Goal: Task Accomplishment & Management: Manage account settings

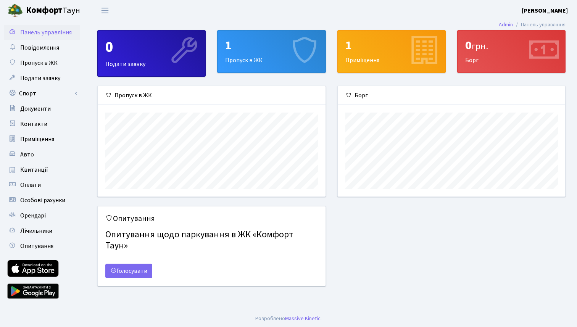
scroll to position [110, 228]
click at [35, 215] on span "Орендарі" at bounding box center [33, 216] width 26 height 8
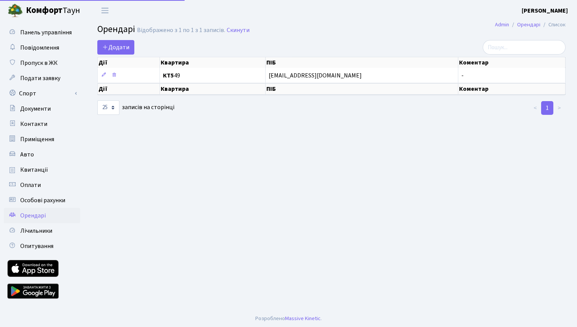
select select "25"
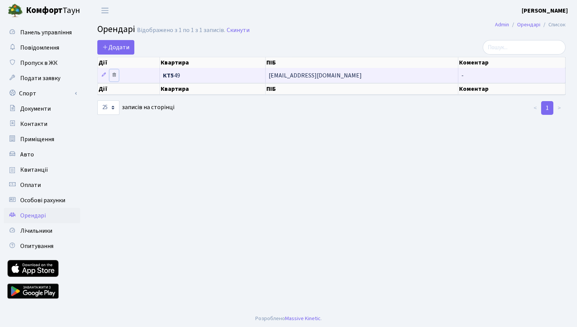
click at [115, 74] on icon at bounding box center [113, 74] width 5 height 5
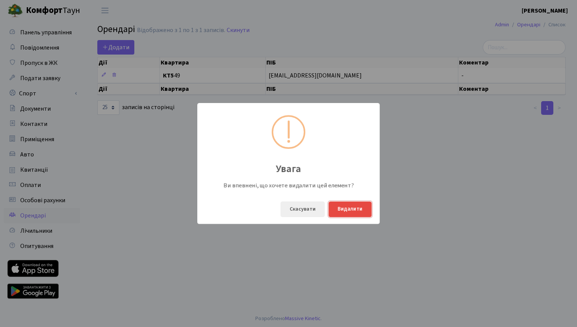
click at [347, 208] on button "Видалити" at bounding box center [350, 210] width 43 height 16
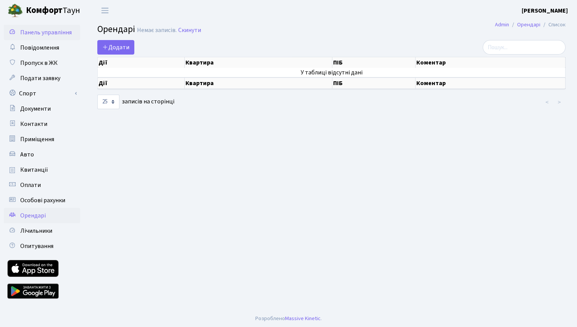
click at [47, 33] on span "Панель управління" at bounding box center [46, 32] width 52 height 8
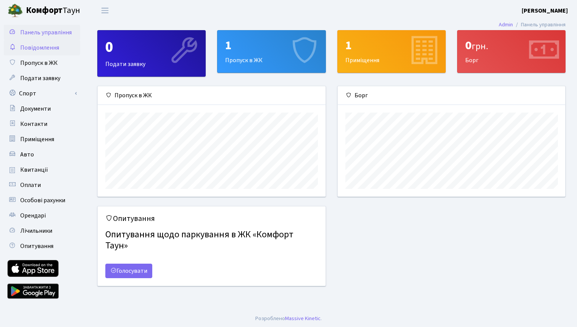
scroll to position [110, 228]
click at [42, 50] on span "Повідомлення" at bounding box center [39, 48] width 39 height 8
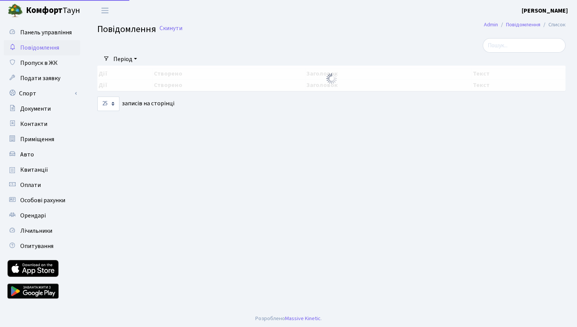
select select "25"
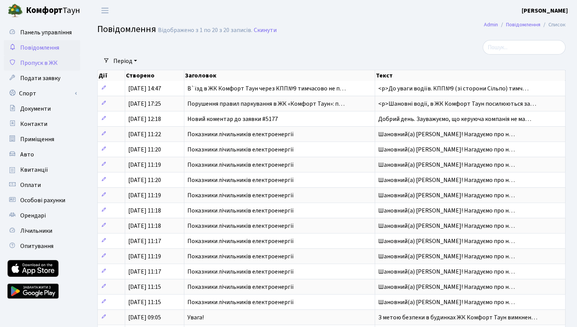
click at [57, 62] on link "Пропуск в ЖК" at bounding box center [42, 62] width 76 height 15
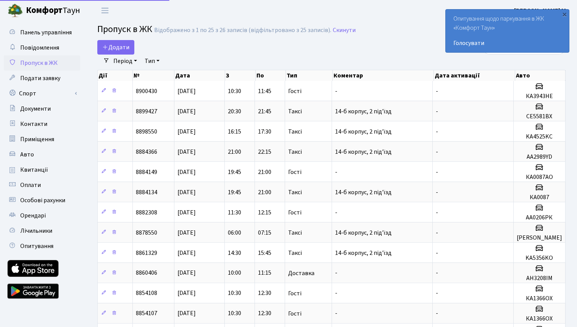
select select "25"
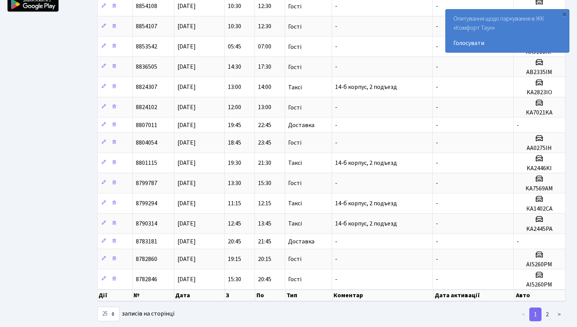
scroll to position [301, 0]
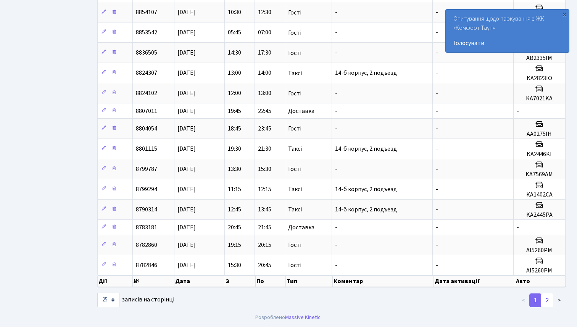
click at [546, 301] on link "2" at bounding box center [547, 301] width 12 height 14
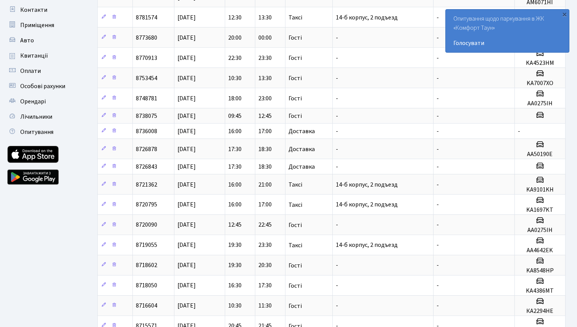
scroll to position [0, 0]
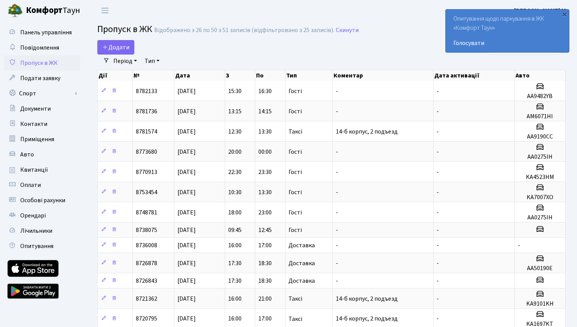
click at [57, 11] on b "Комфорт" at bounding box center [44, 10] width 37 height 12
